Goal: Task Accomplishment & Management: Manage account settings

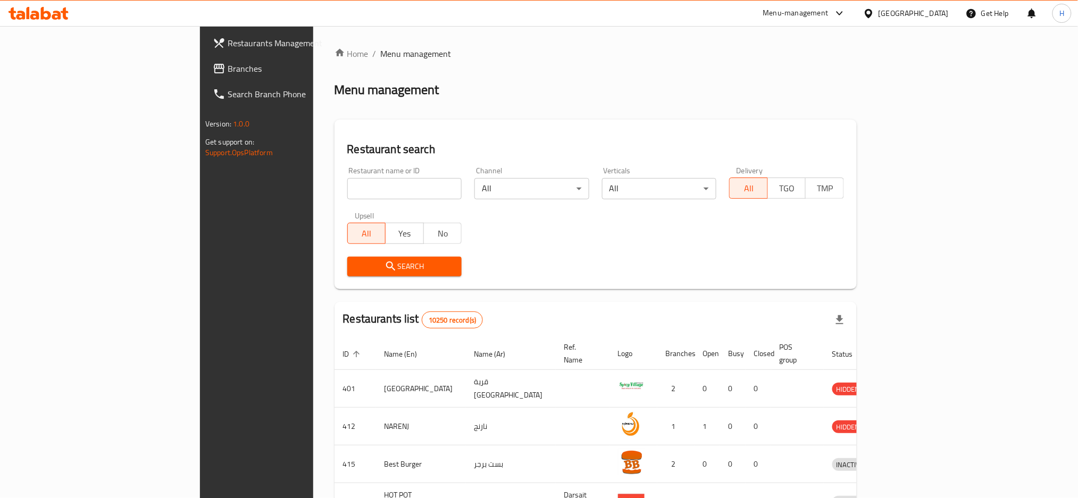
click at [228, 66] on span "Branches" at bounding box center [300, 68] width 144 height 13
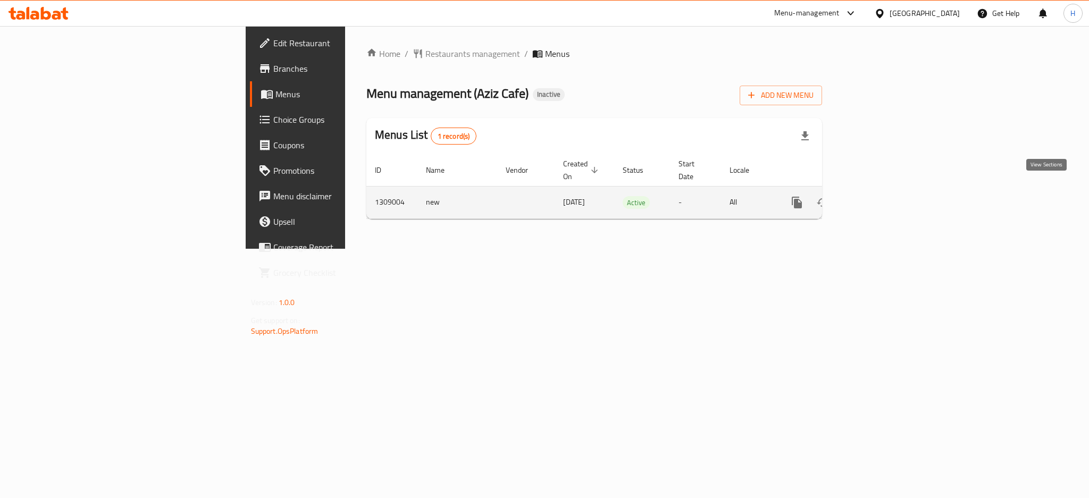
click at [880, 196] on icon "enhanced table" at bounding box center [873, 202] width 13 height 13
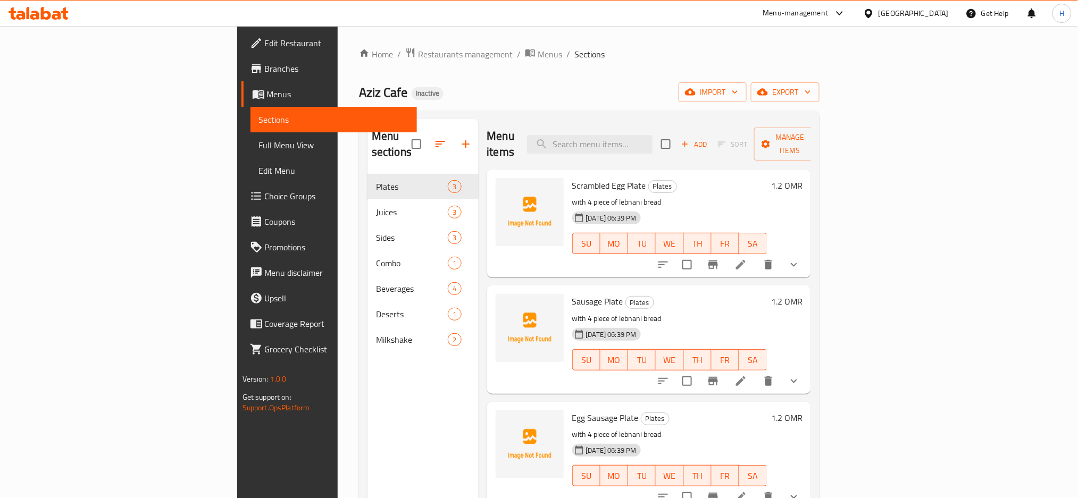
click at [259, 148] on span "Full Menu View" at bounding box center [334, 145] width 150 height 13
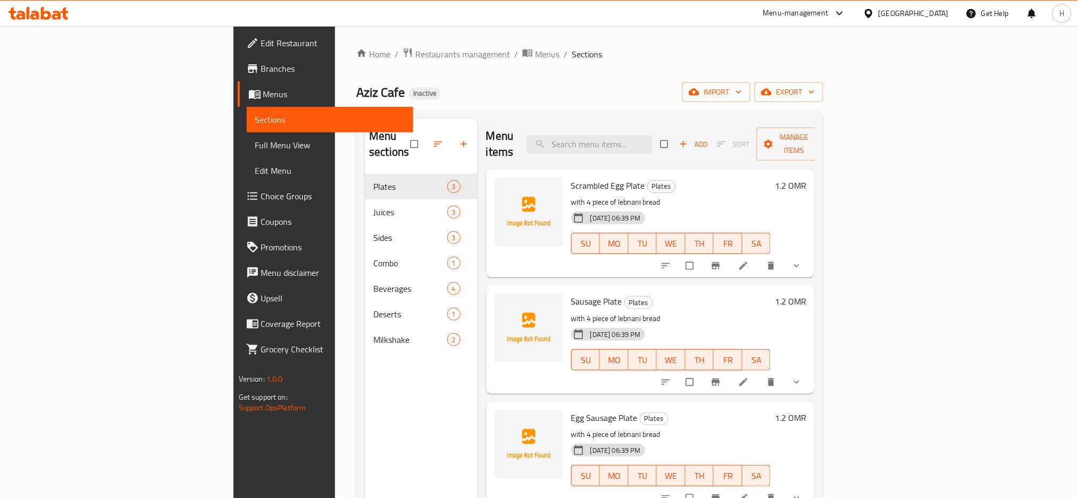
click at [261, 72] on span "Branches" at bounding box center [333, 68] width 144 height 13
